Goal: Task Accomplishment & Management: Use online tool/utility

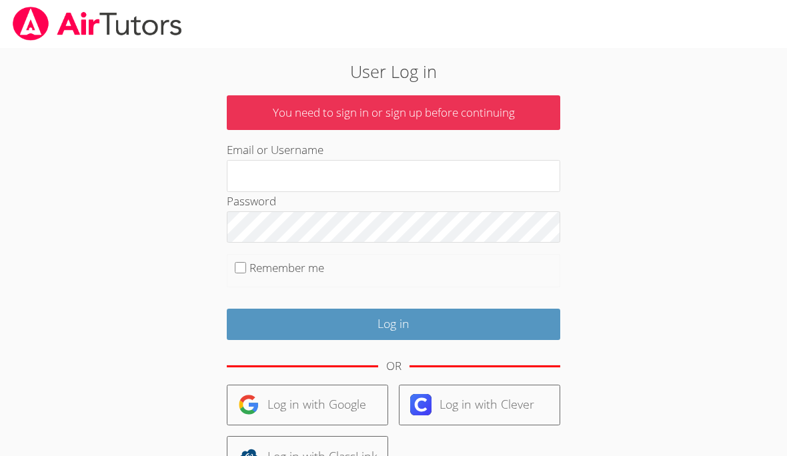
scroll to position [1, 0]
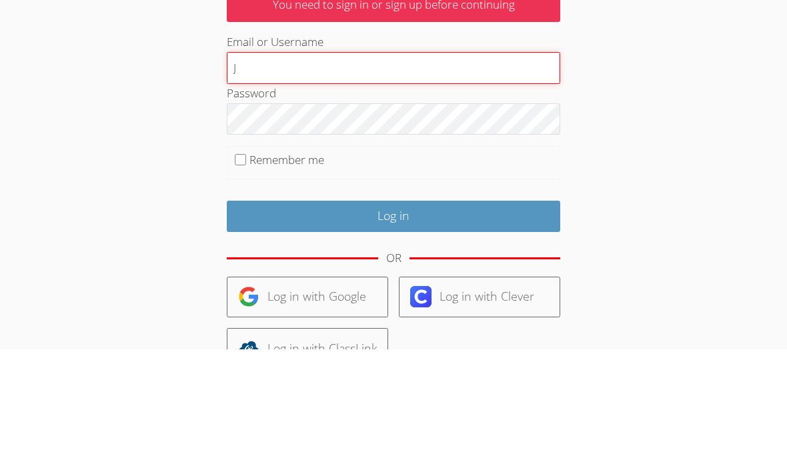
type input "Jaceond"
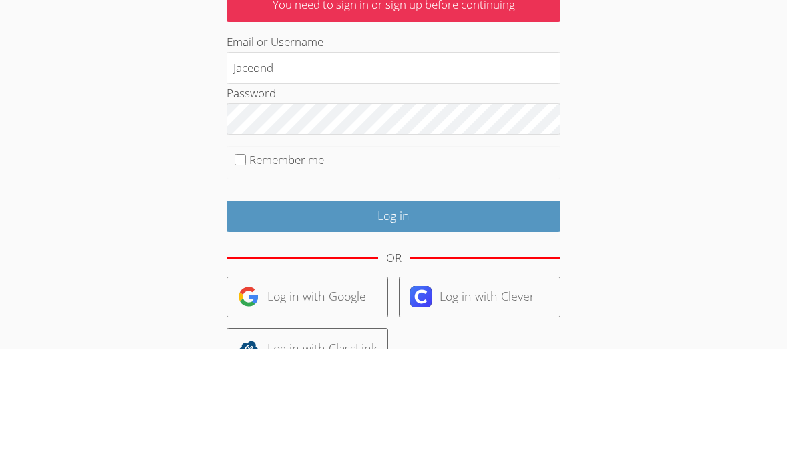
scroll to position [107, 0]
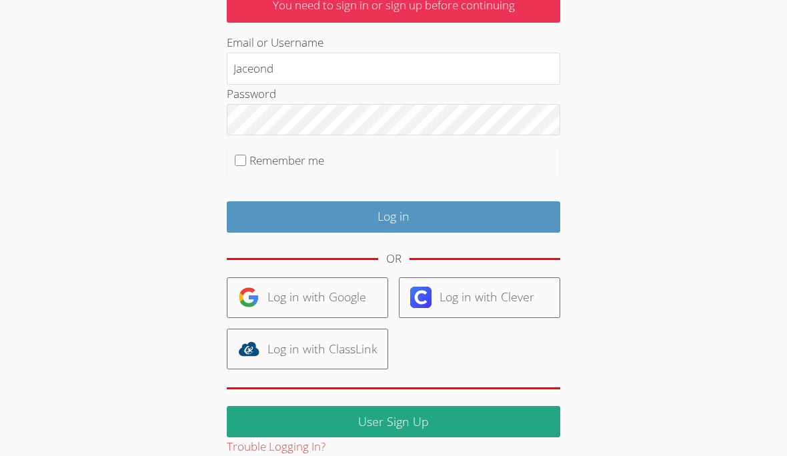
click at [386, 209] on input "Log in" at bounding box center [394, 217] width 334 height 31
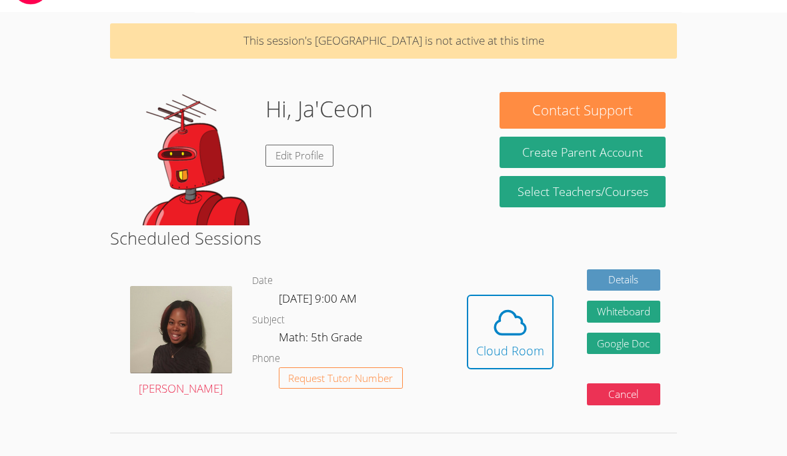
scroll to position [36, 0]
click at [494, 330] on icon at bounding box center [510, 322] width 37 height 37
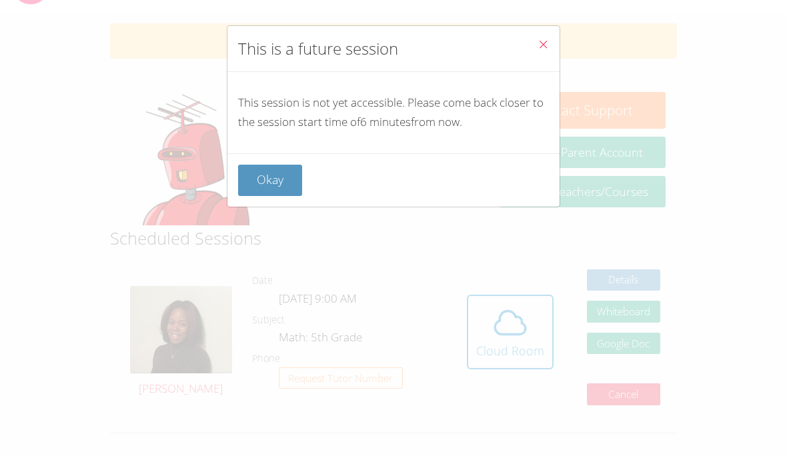
click at [286, 171] on button "Okay" at bounding box center [270, 180] width 64 height 31
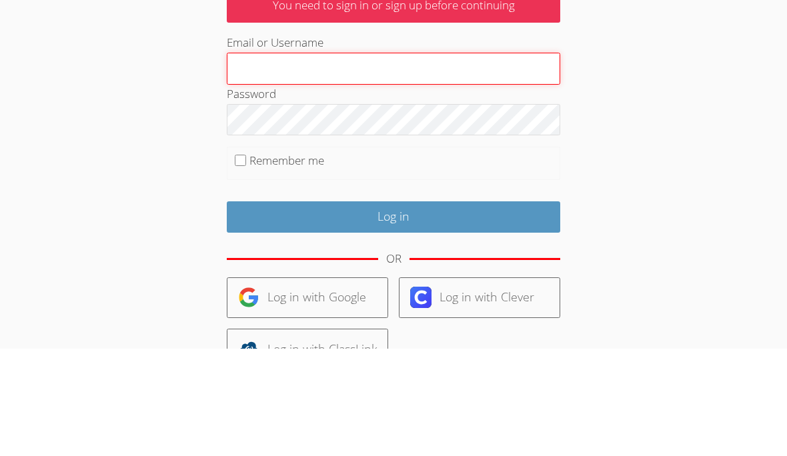
type input "Jaceond"
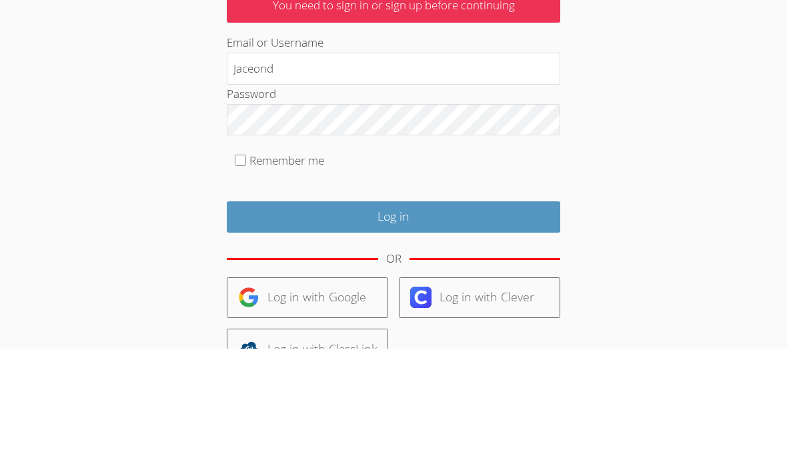
scroll to position [107, 0]
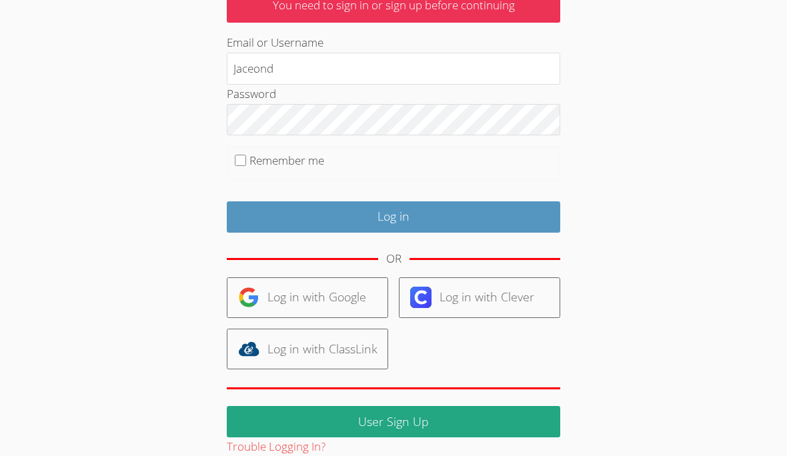
click at [498, 214] on input "Log in" at bounding box center [394, 217] width 334 height 31
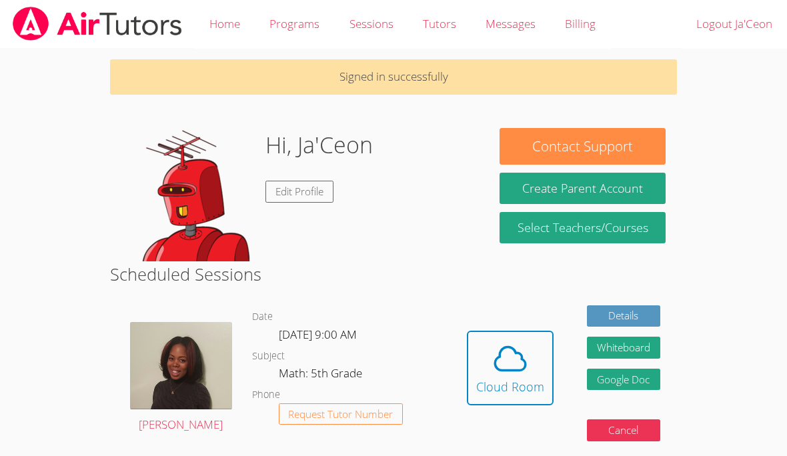
click at [521, 344] on icon at bounding box center [510, 358] width 37 height 37
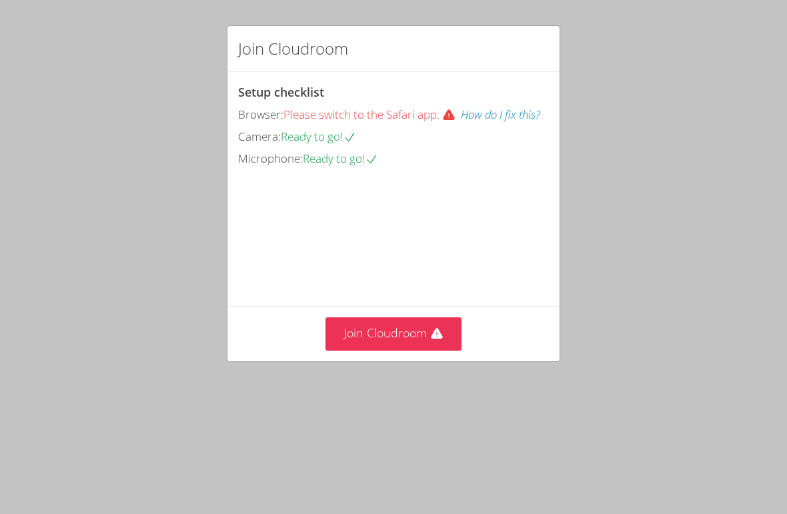
click at [400, 336] on button "Join Cloudroom" at bounding box center [394, 334] width 137 height 33
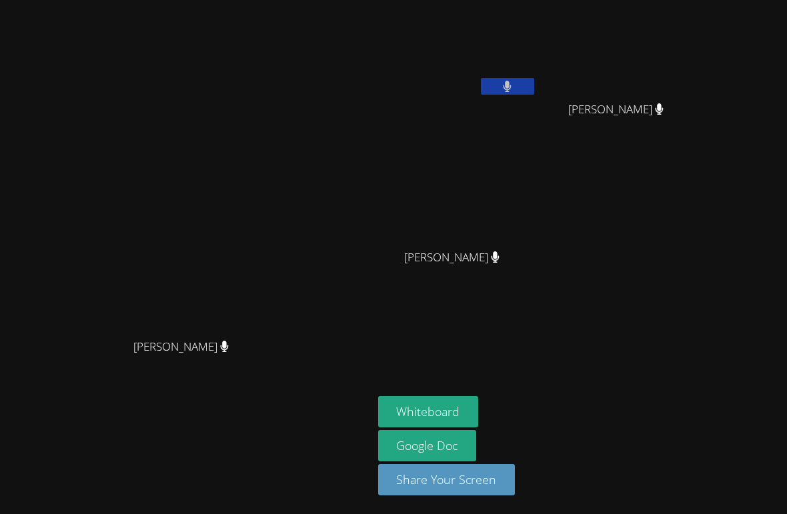
click at [444, 428] on button "Whiteboard" at bounding box center [428, 411] width 101 height 31
